Goal: Communication & Community: Ask a question

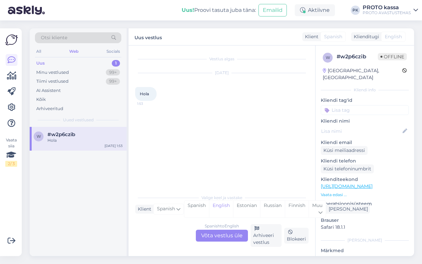
click at [236, 234] on div "Spanish to English Võta vestlus üle" at bounding box center [222, 236] width 52 height 12
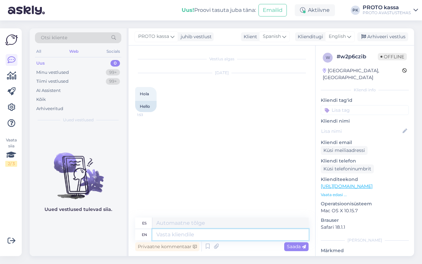
click at [187, 235] on textarea at bounding box center [230, 234] width 156 height 11
click at [349, 38] on icon at bounding box center [349, 36] width 4 height 7
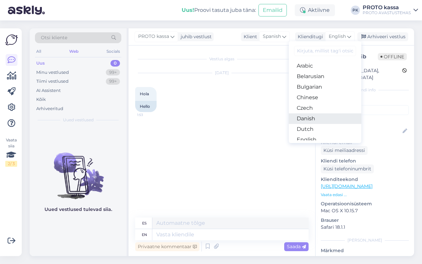
scroll to position [41, 0]
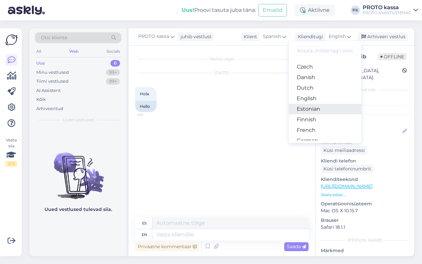
click at [318, 106] on link "Estonian" at bounding box center [325, 109] width 73 height 11
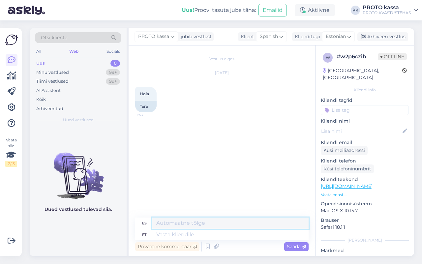
click at [169, 227] on textarea at bounding box center [230, 223] width 156 height 11
click at [165, 237] on textarea at bounding box center [230, 234] width 156 height 11
type textarea "Tere!"
type textarea "¡Hola!"
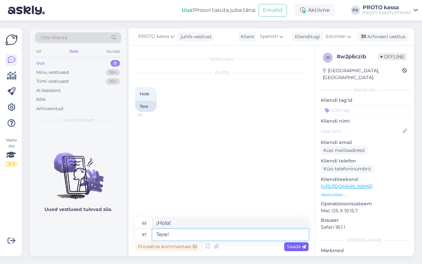
type textarea "Tere!"
click at [295, 244] on span "Saada" at bounding box center [296, 247] width 19 height 6
